Goal: Task Accomplishment & Management: Manage account settings

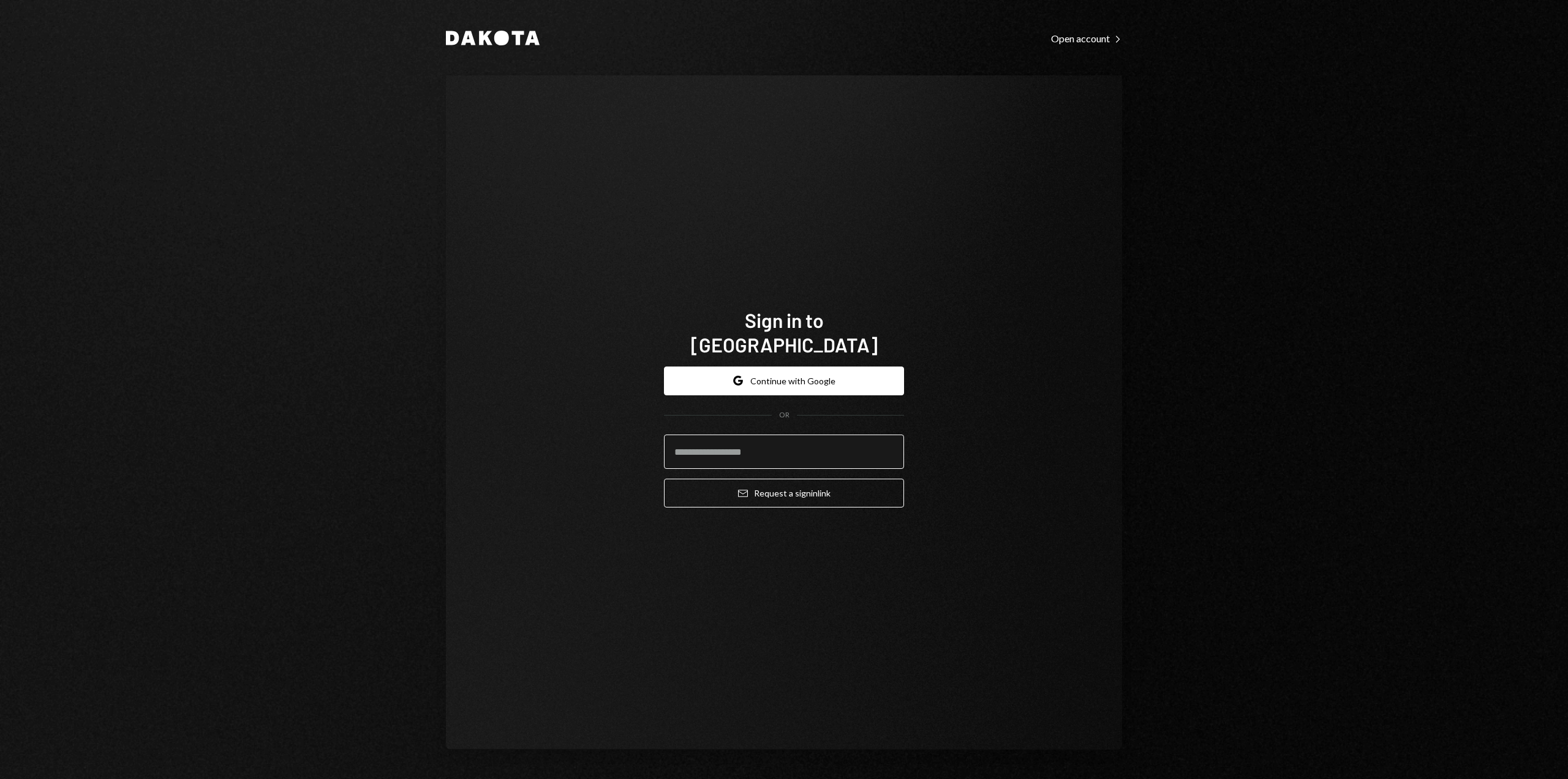
type input "**********"
click at [803, 478] on button "Email Request a sign in link" at bounding box center [784, 492] width 240 height 29
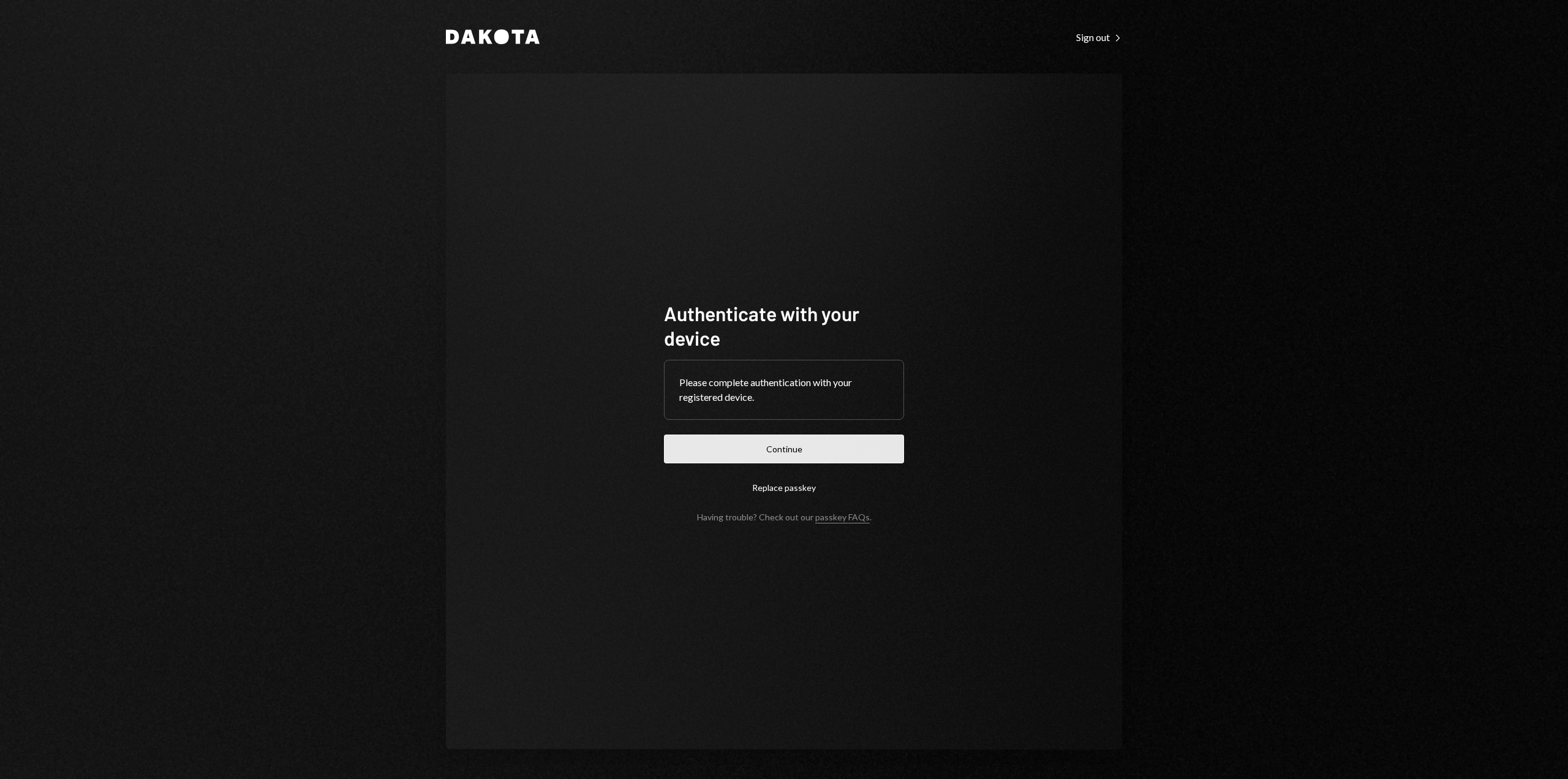
click at [773, 448] on button "Continue" at bounding box center [784, 448] width 240 height 29
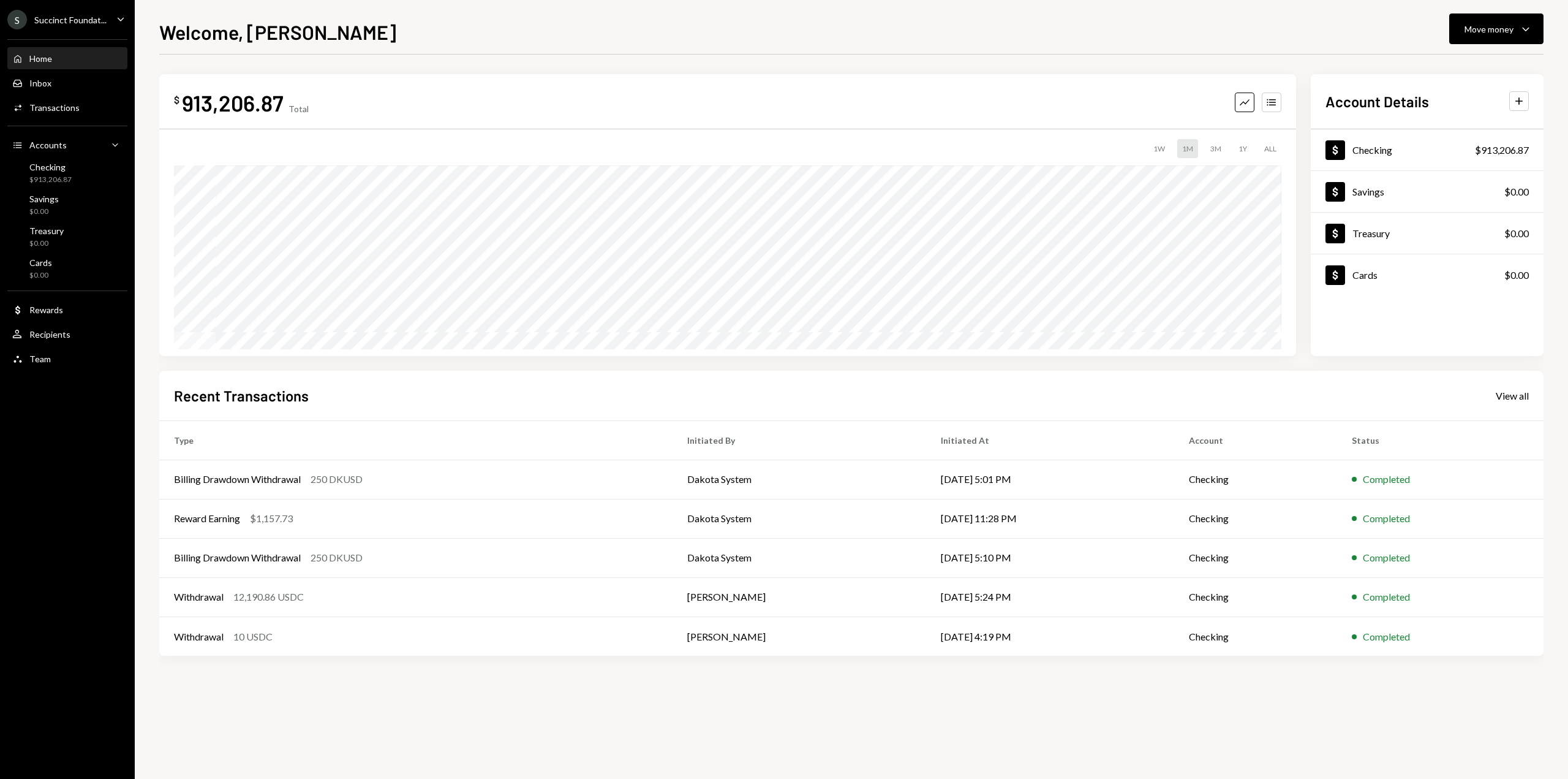
click at [539, 685] on div "$ 913,206.87 Total Graph Accounts 1W 1M 3M 1Y ALL Account Details Plus Dollar C…" at bounding box center [851, 417] width 1384 height 724
click at [69, 174] on div "Checking $913,206.87" at bounding box center [50, 173] width 42 height 23
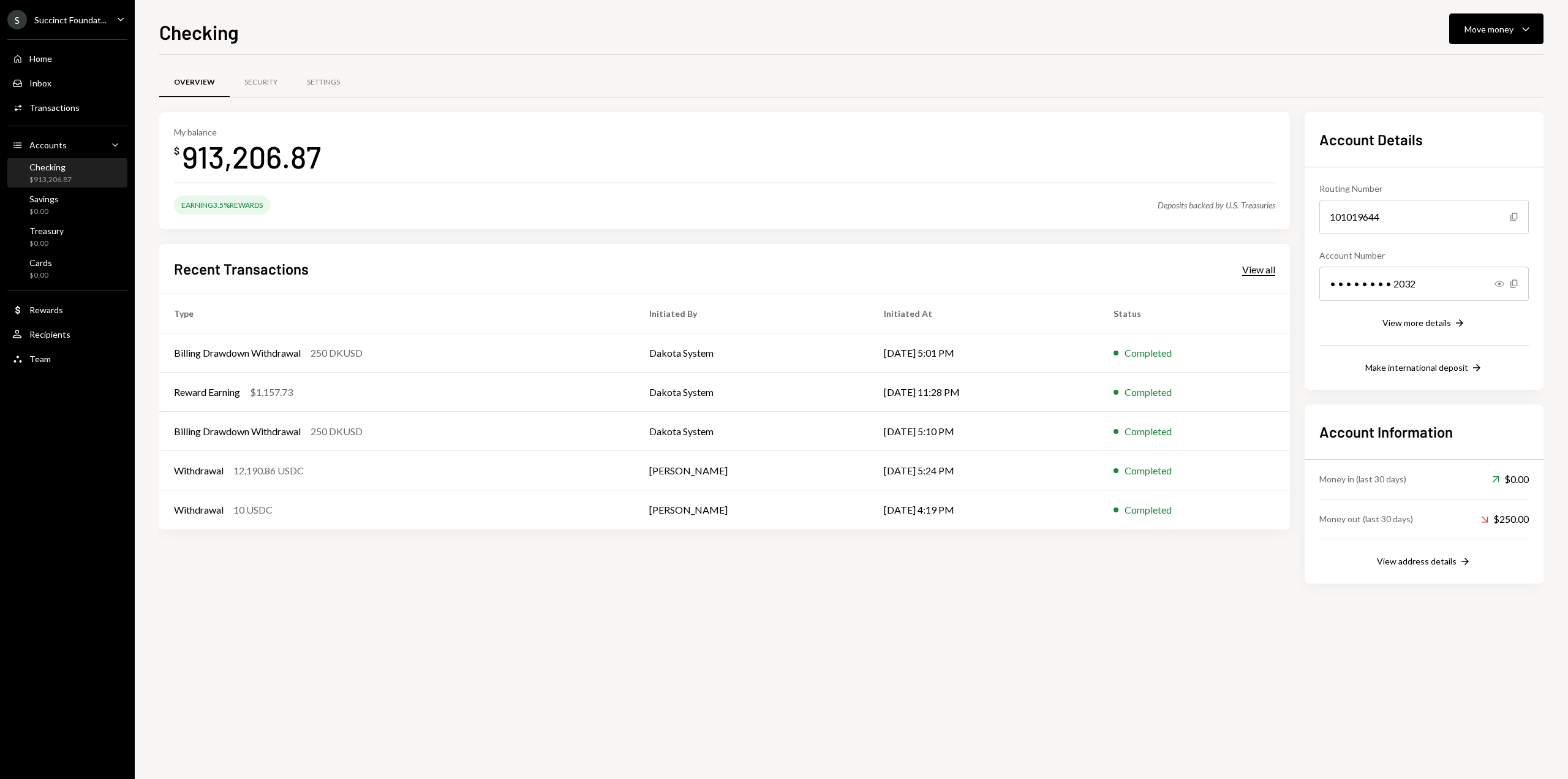
click at [1261, 272] on div "View all" at bounding box center [1259, 269] width 33 height 12
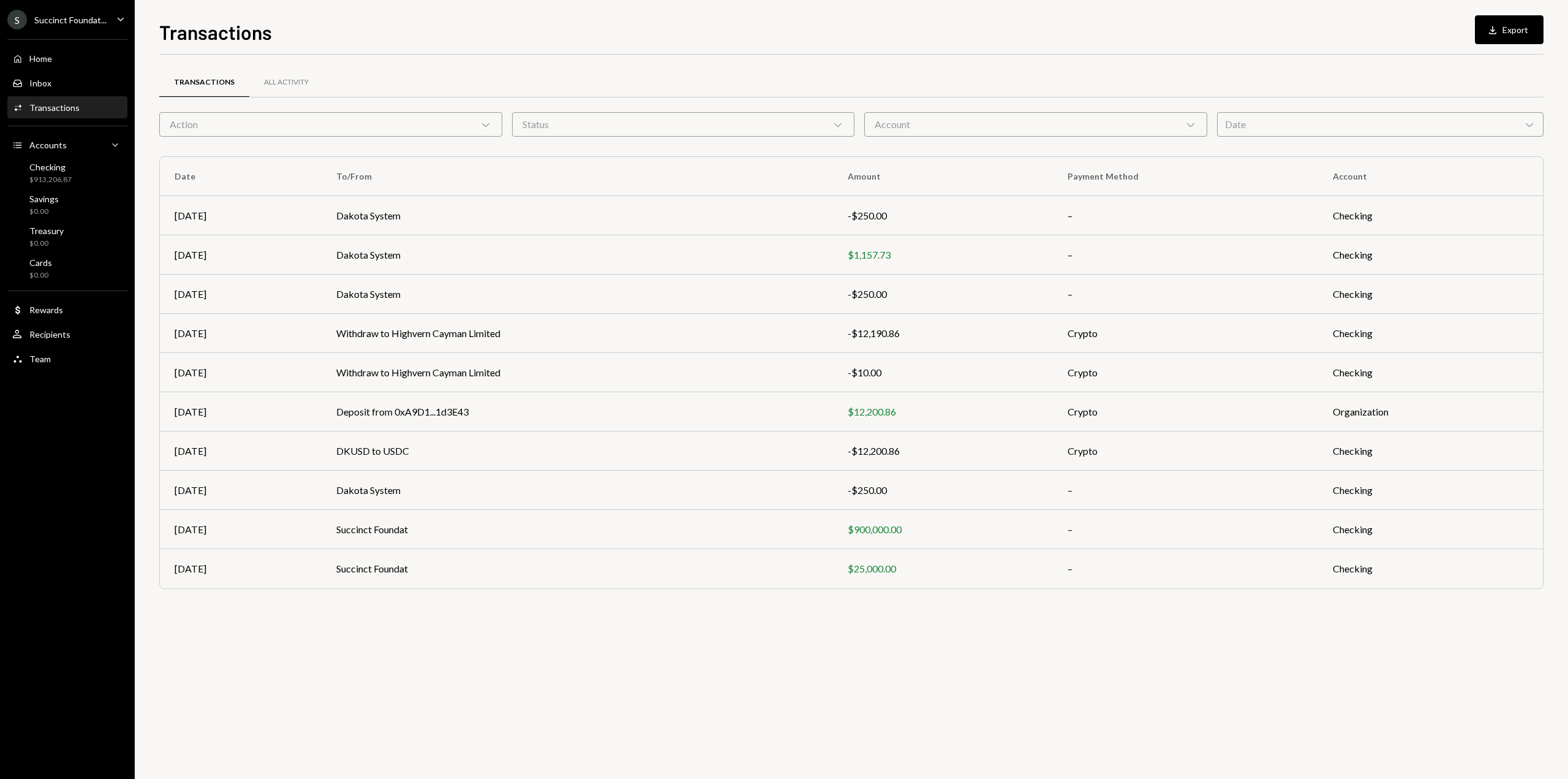
click at [110, 11] on div "S Succinct Foundat... Caret Down" at bounding box center [67, 19] width 135 height 19
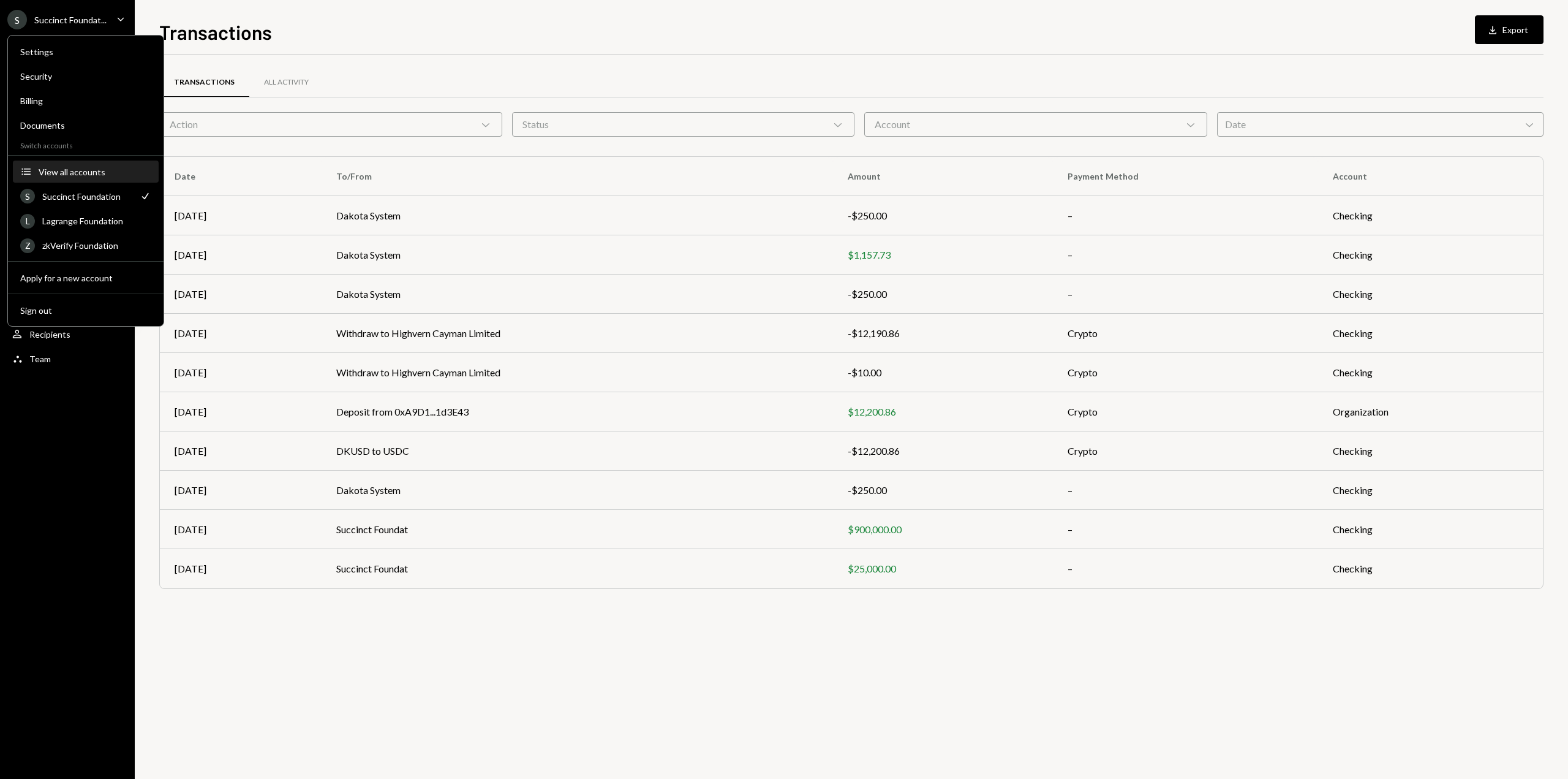
click at [80, 172] on div "View all accounts" at bounding box center [95, 172] width 113 height 11
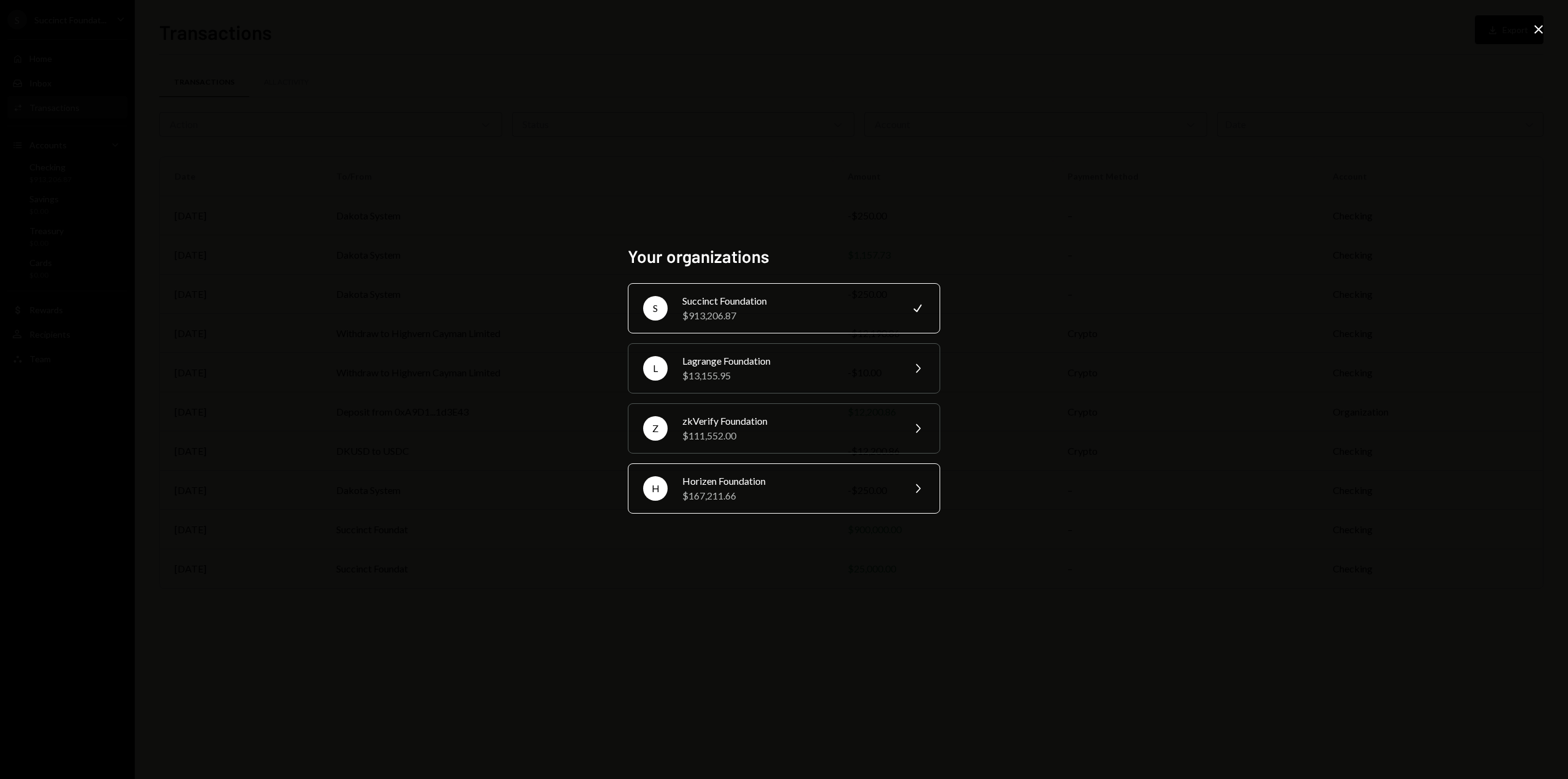
click at [707, 501] on div "$167,211.66" at bounding box center [789, 496] width 213 height 15
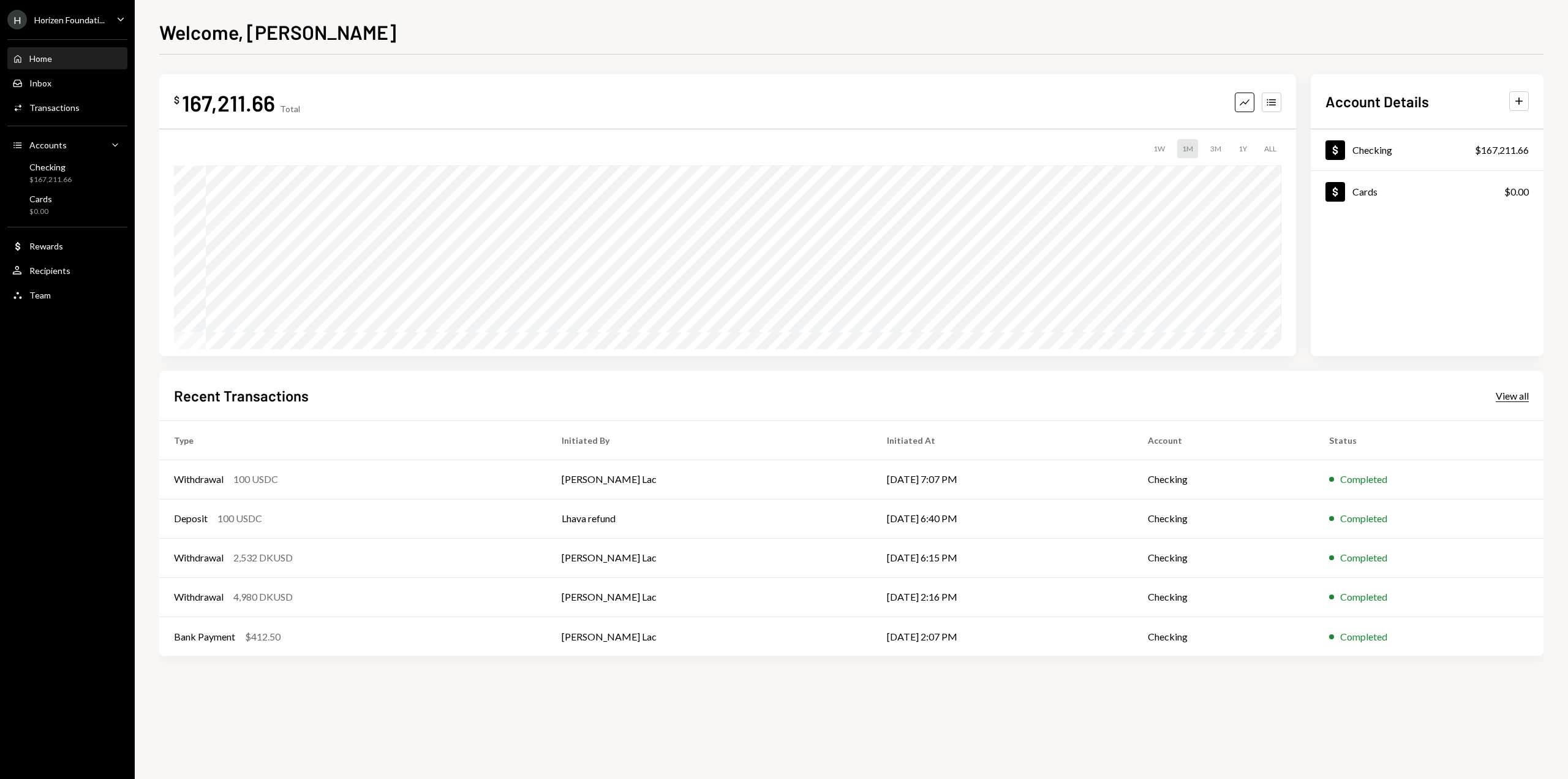
click at [1501, 392] on div "View all" at bounding box center [1513, 396] width 33 height 12
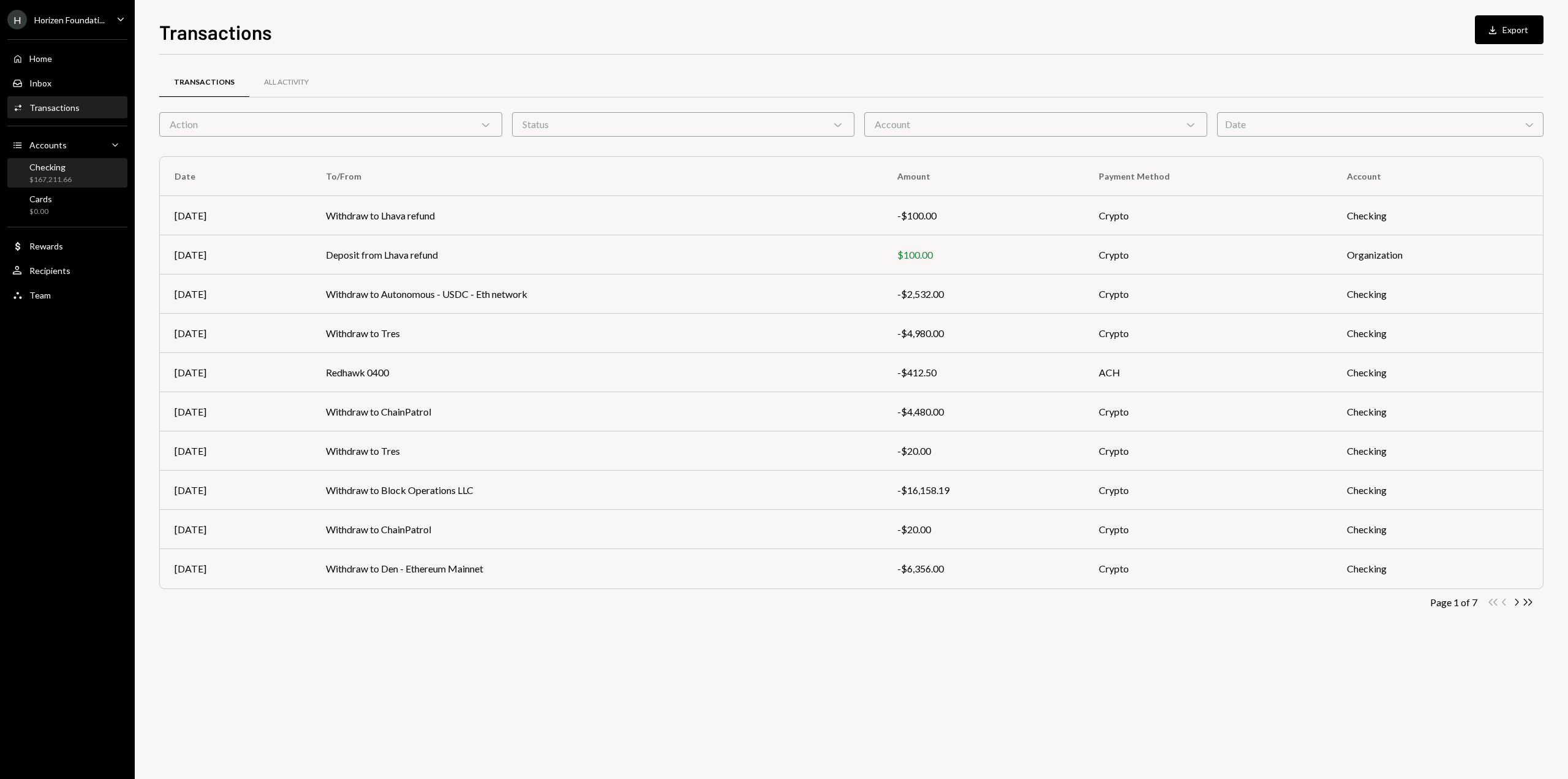
click at [48, 170] on div "Checking" at bounding box center [50, 167] width 42 height 11
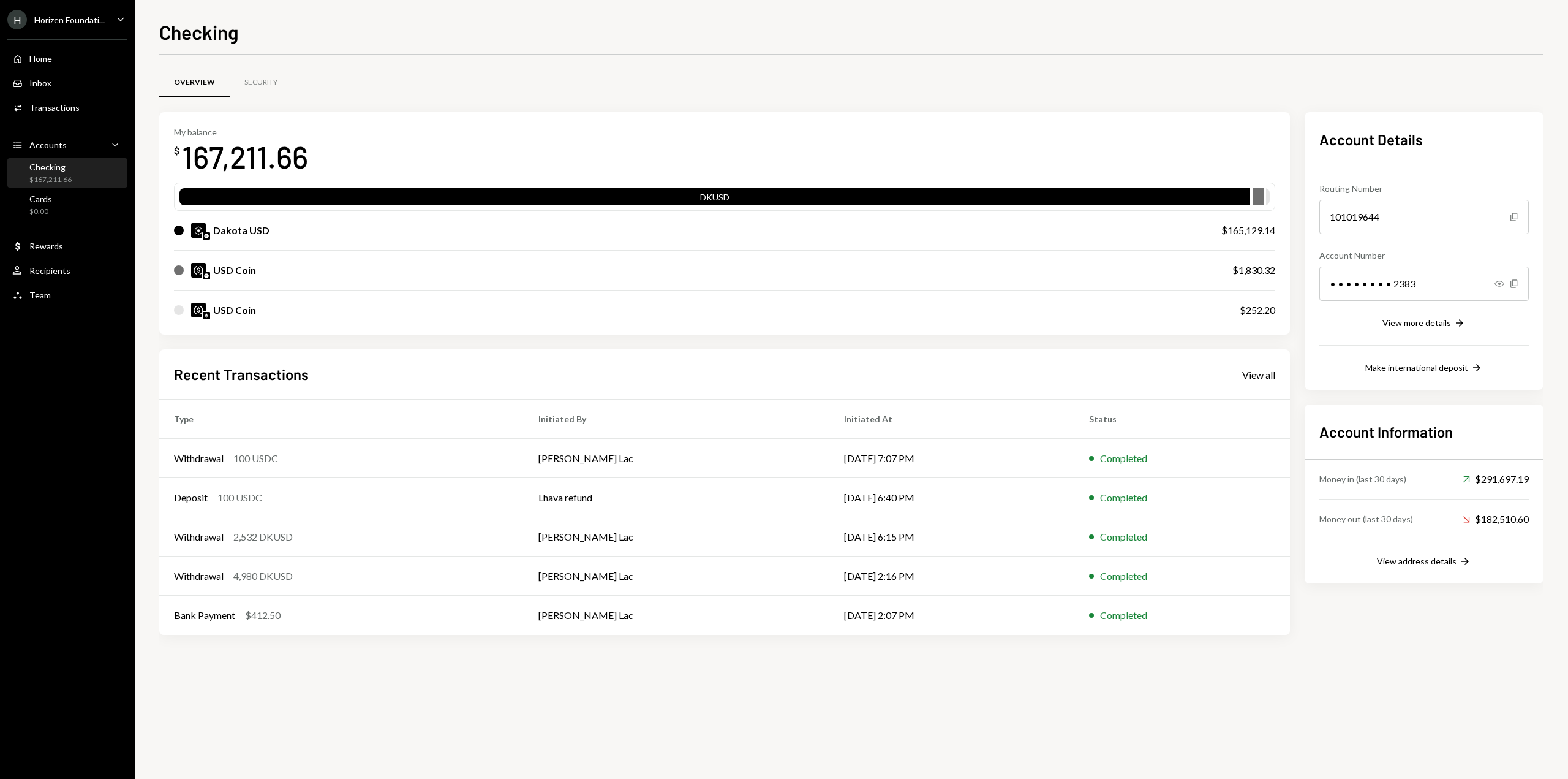
click at [1253, 379] on div "View all" at bounding box center [1259, 375] width 33 height 12
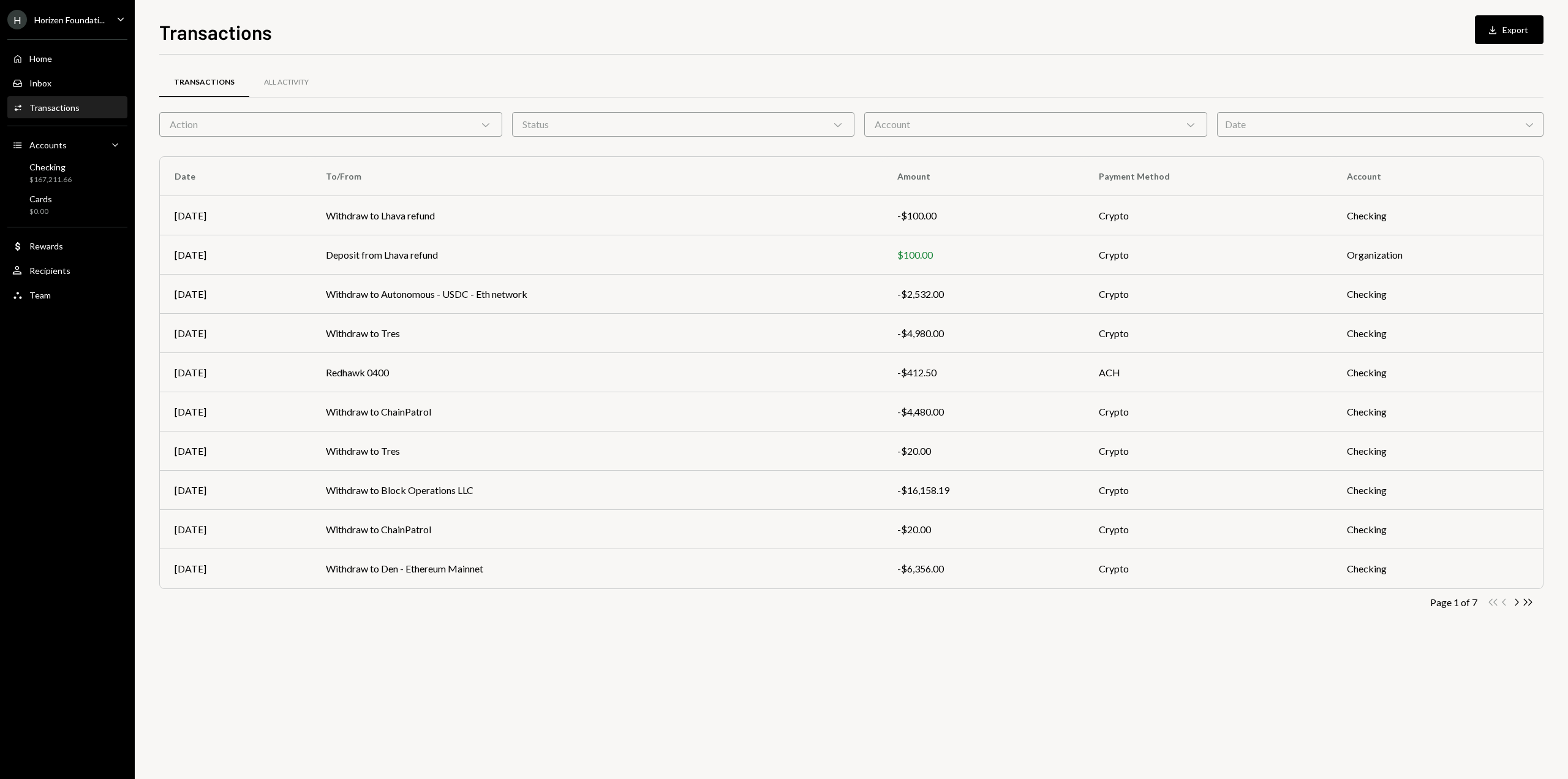
click at [329, 625] on div "Transactions All Activity Action Chevron Down Status Chevron Down Account Chevr…" at bounding box center [851, 357] width 1384 height 566
click at [521, 687] on div "Transactions All Activity Action Chevron Down Status Chevron Down Account Chevr…" at bounding box center [851, 417] width 1384 height 724
